Goal: Transaction & Acquisition: Purchase product/service

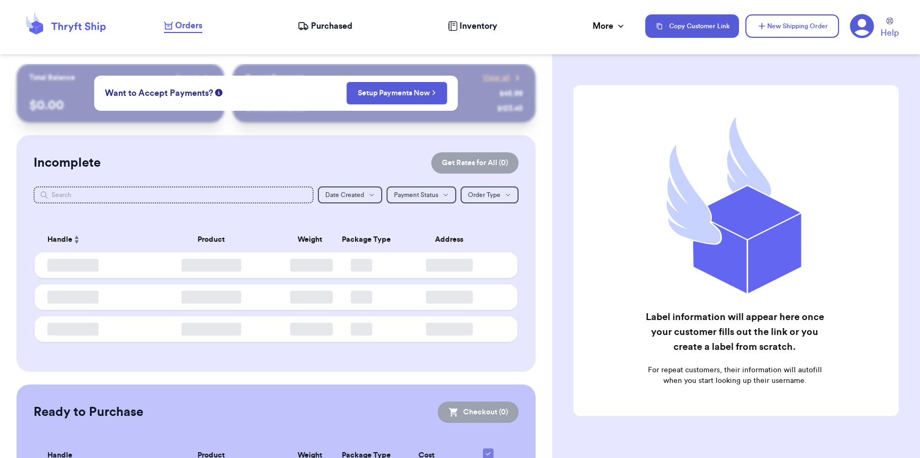
checkbox input "false"
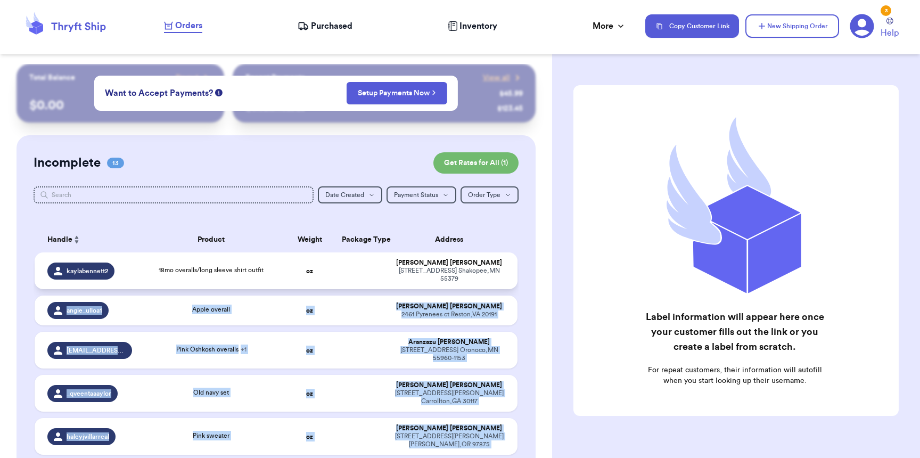
drag, startPoint x: 513, startPoint y: 270, endPoint x: 411, endPoint y: 281, distance: 102.9
click at [452, 289] on div "Customer Link New Order Total Balance Payout $ 0.00 Recent Payments View all @ …" at bounding box center [460, 229] width 920 height 458
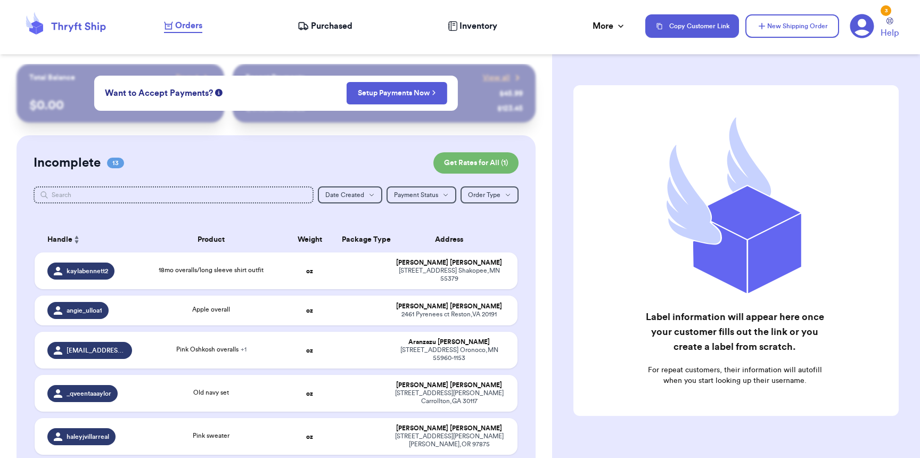
click at [398, 250] on th "Address" at bounding box center [453, 240] width 130 height 26
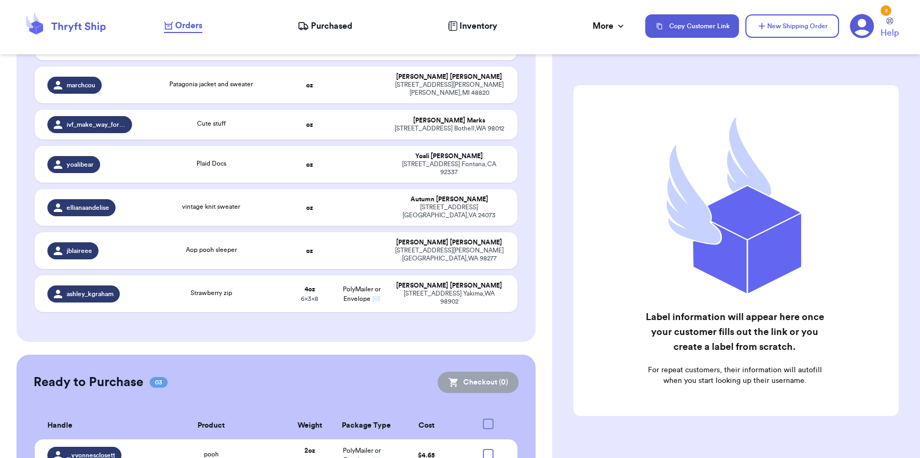
scroll to position [599, 0]
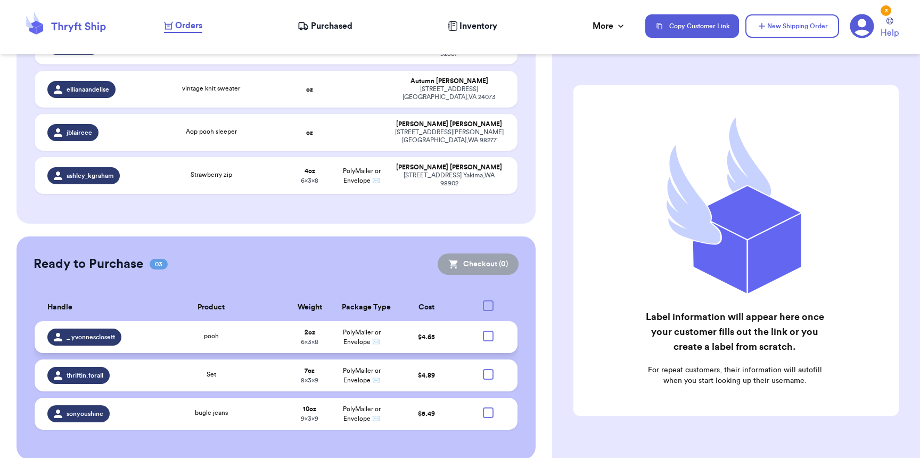
click at [483, 331] on div at bounding box center [488, 336] width 11 height 11
click at [488, 330] on input "checkbox" at bounding box center [488, 330] width 1 height 1
checkbox input "true"
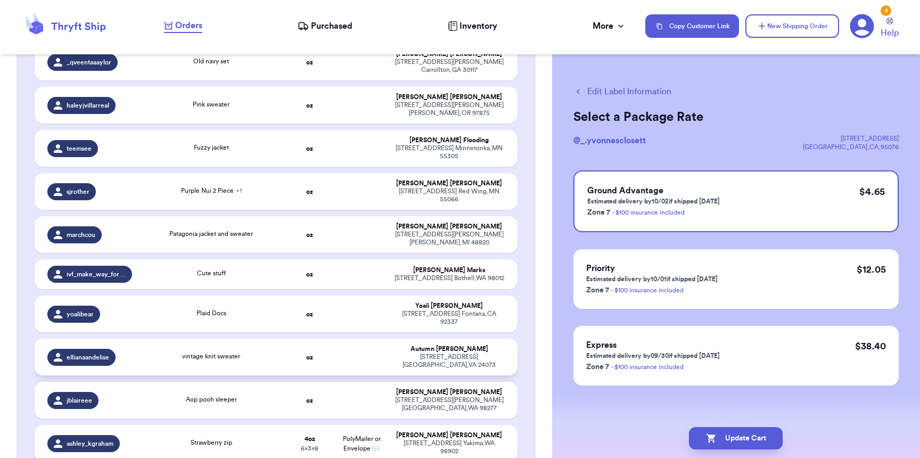
scroll to position [325, 0]
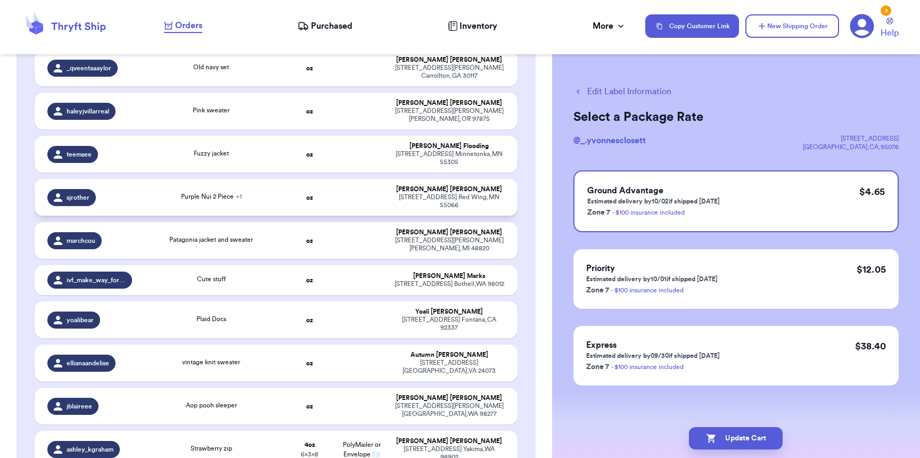
click at [212, 193] on span "Purple Nui 2 Piece + 1" at bounding box center [211, 196] width 61 height 6
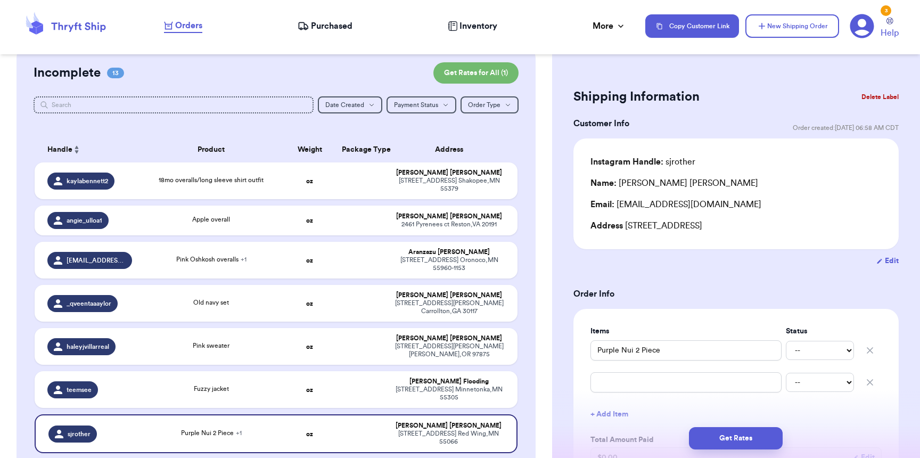
scroll to position [535, 0]
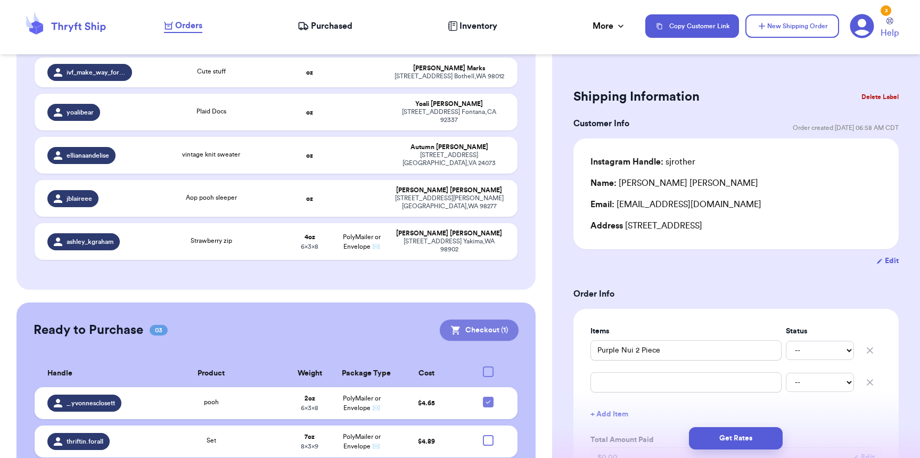
click at [472, 322] on button "Checkout ( 1 )" at bounding box center [479, 330] width 79 height 21
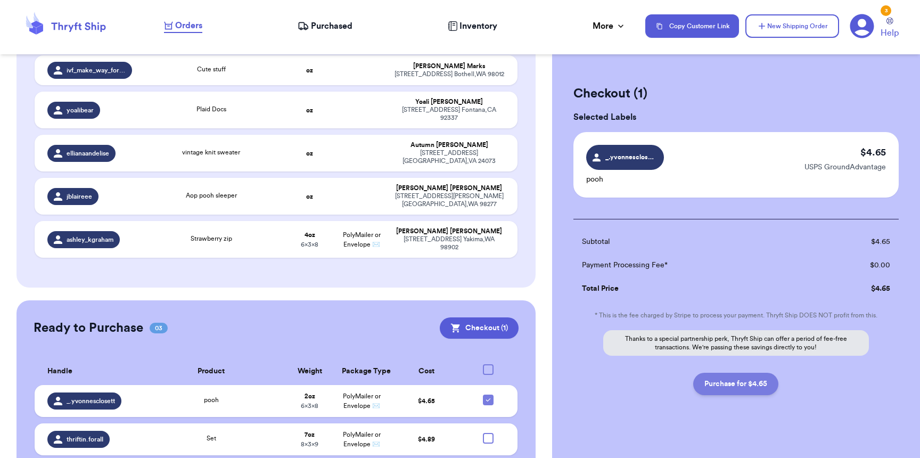
click at [703, 381] on button "Purchase for $4.65" at bounding box center [735, 384] width 85 height 22
checkbox input "false"
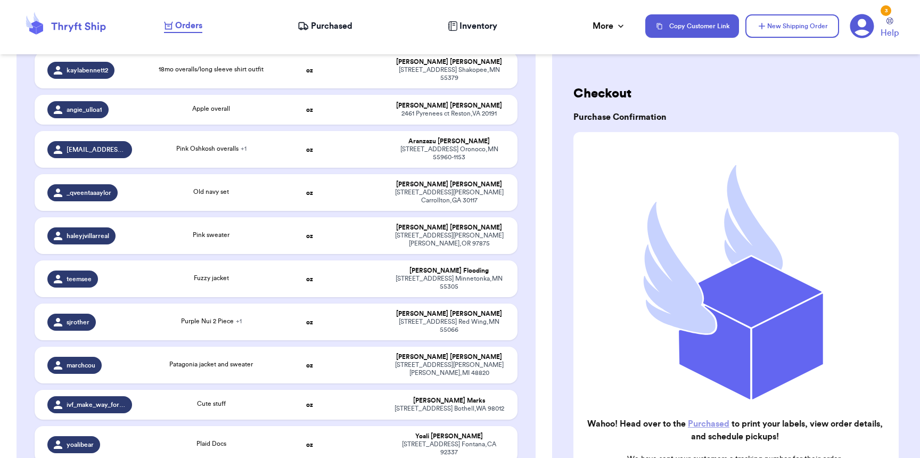
scroll to position [0, 0]
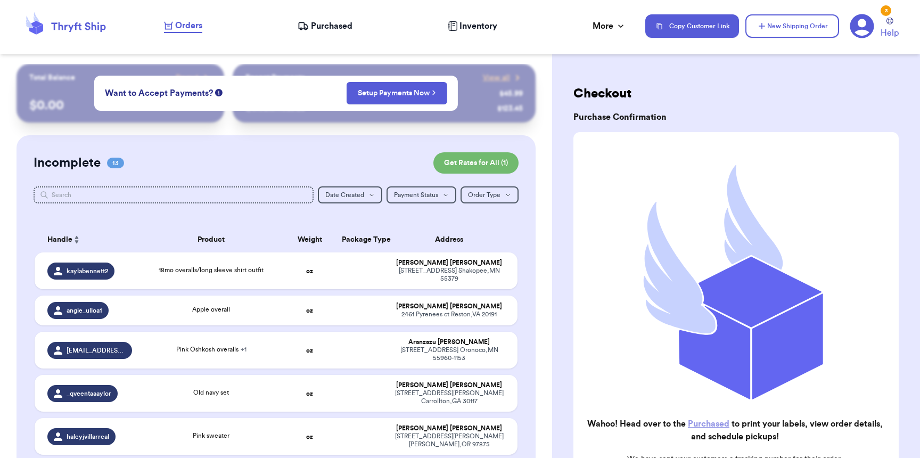
click at [310, 23] on div "Purchased" at bounding box center [325, 26] width 55 height 13
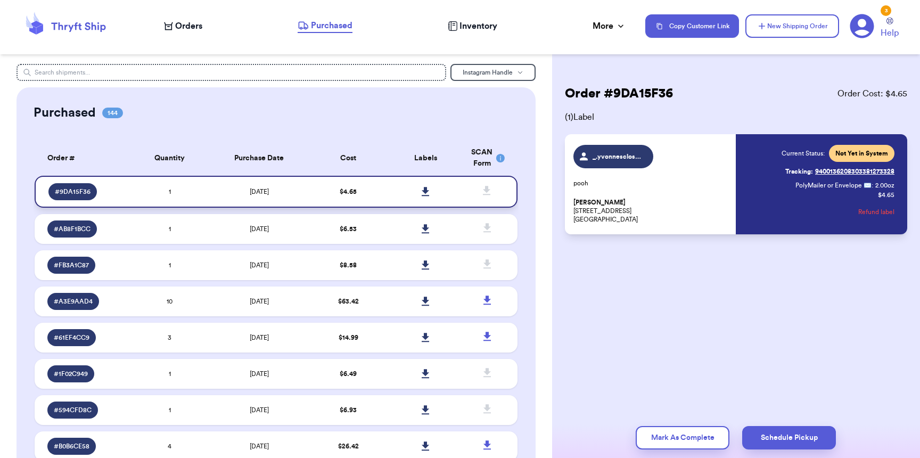
click at [422, 192] on icon at bounding box center [425, 191] width 7 height 9
click at [315, 111] on div "Purchased 144" at bounding box center [276, 112] width 485 height 17
